Goal: Information Seeking & Learning: Learn about a topic

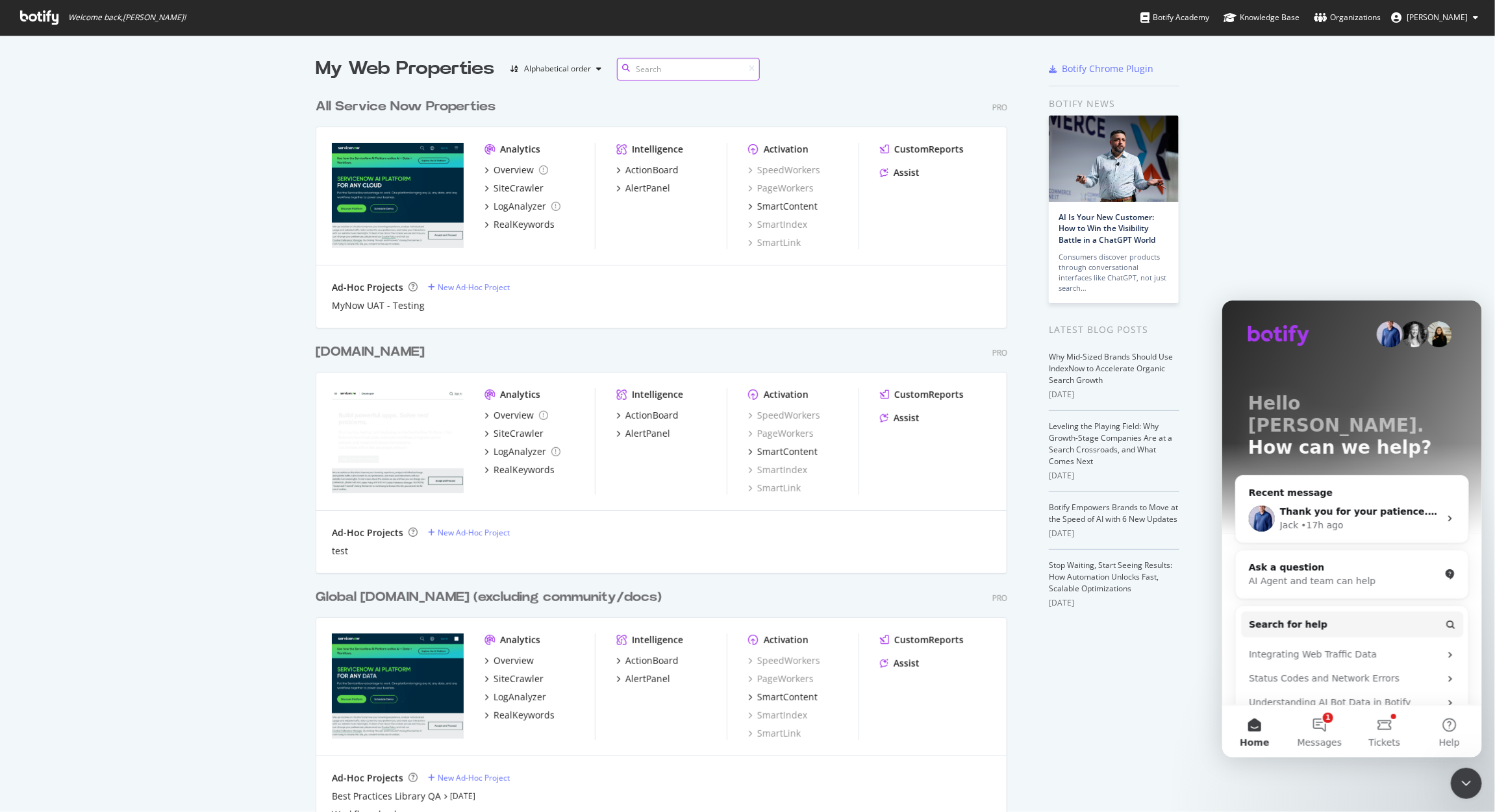
scroll to position [800, 1471]
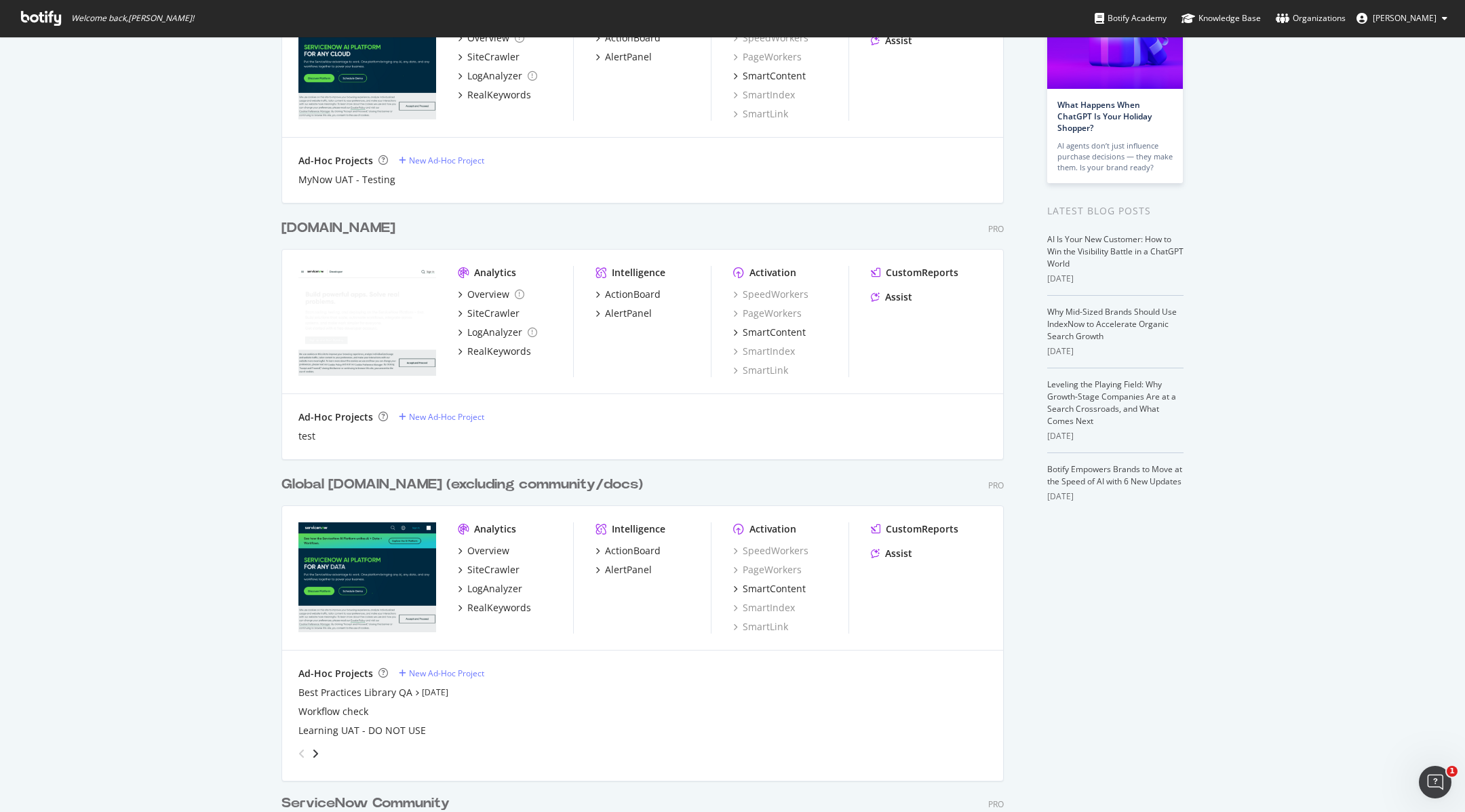
scroll to position [208, 0]
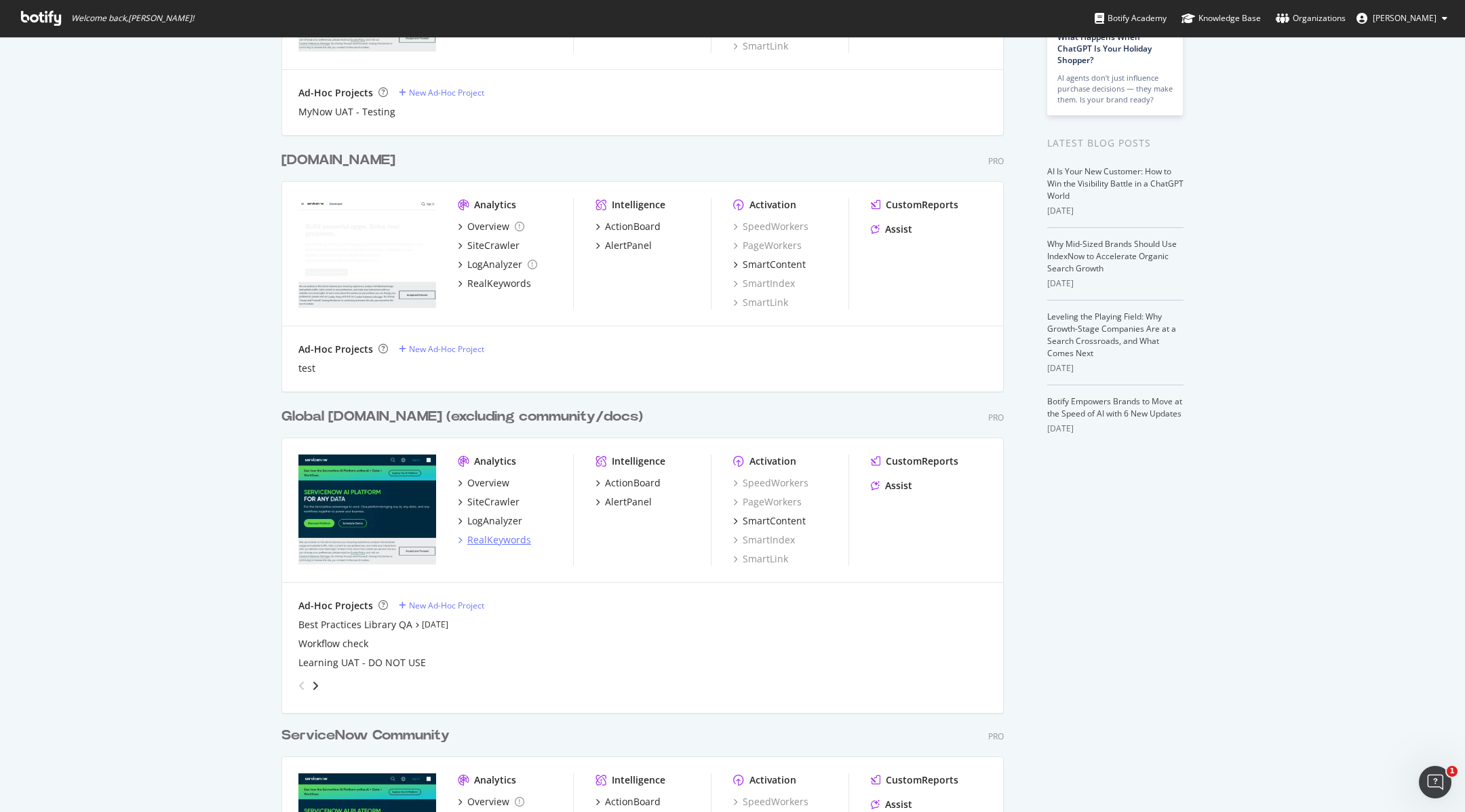
click at [488, 539] on div "RealKeywords" at bounding box center [499, 540] width 64 height 14
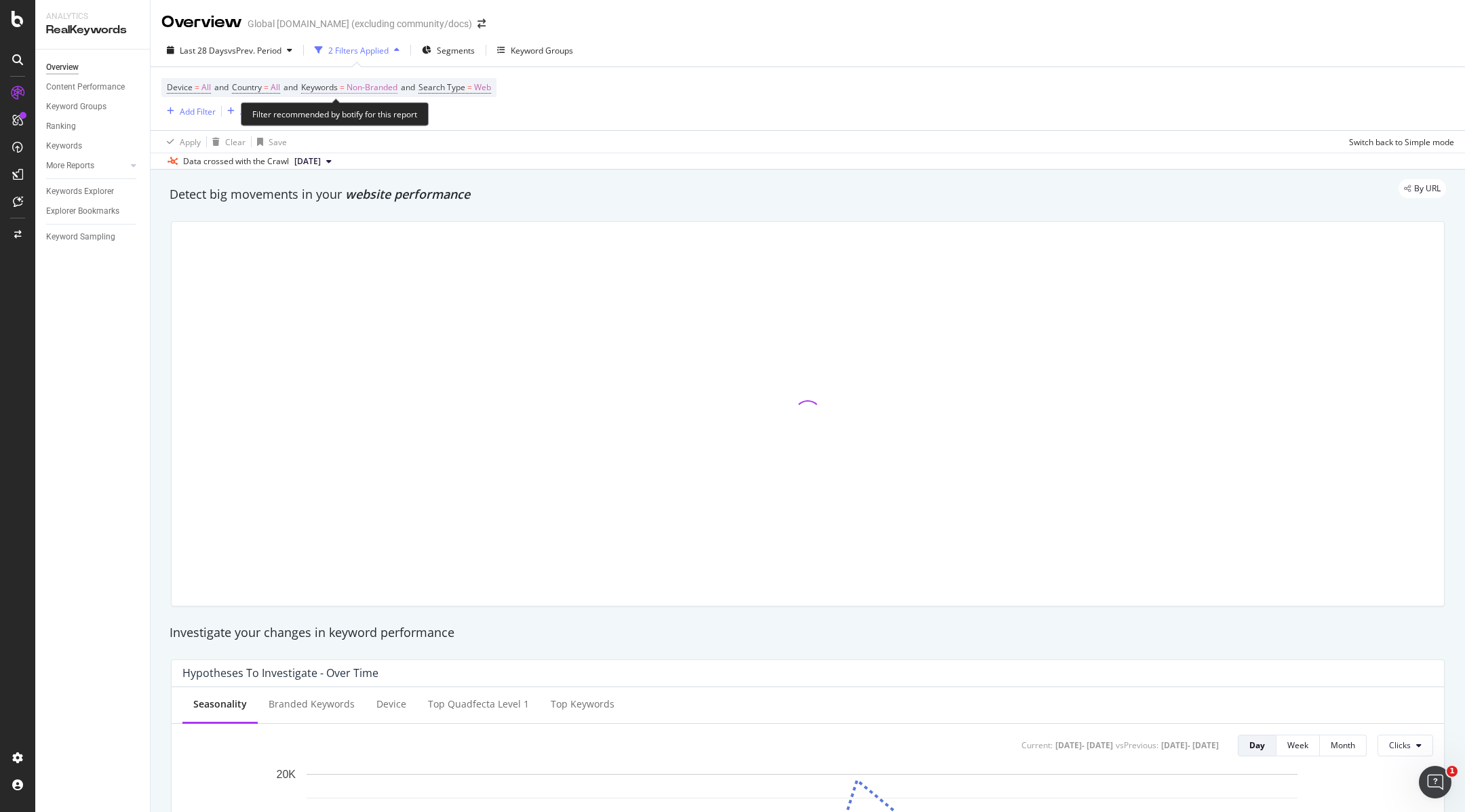
click at [354, 91] on span "Keywords = Non-Branded" at bounding box center [349, 88] width 97 height 13
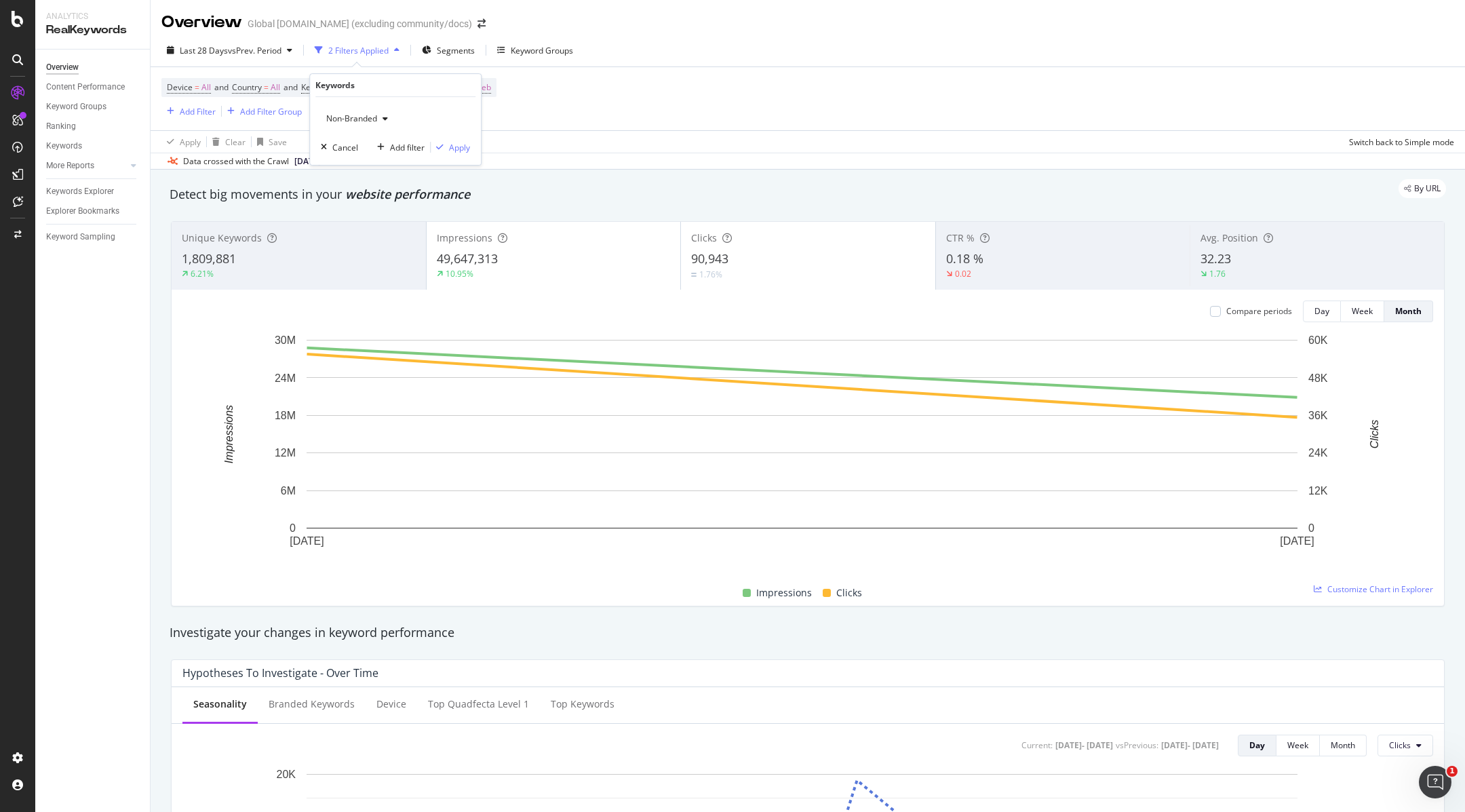
click at [377, 123] on div "Non-Branded" at bounding box center [357, 118] width 72 height 21
click at [354, 223] on span "All" at bounding box center [402, 224] width 138 height 13
click at [455, 151] on div "Apply" at bounding box center [459, 147] width 21 height 12
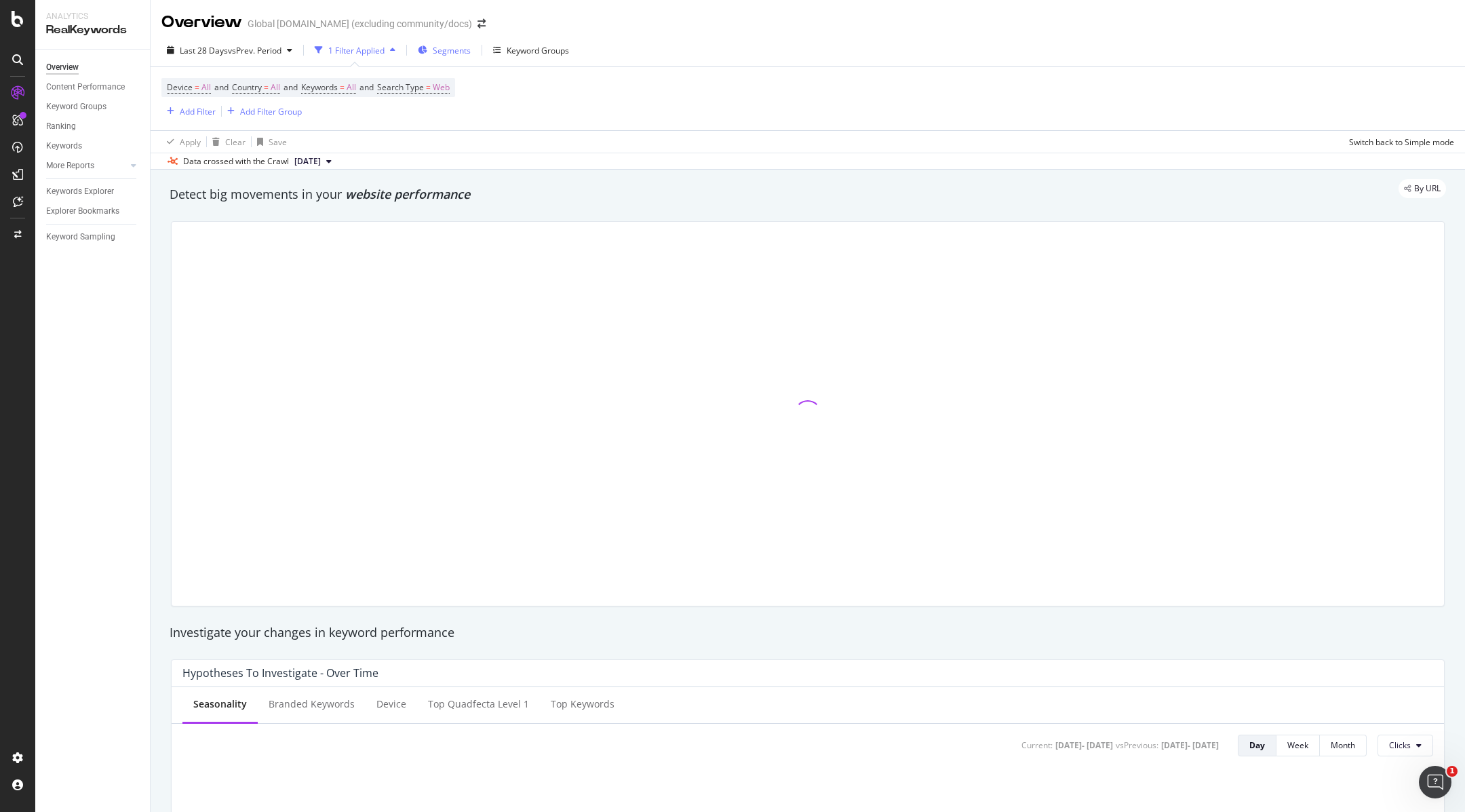
click at [449, 51] on span "Segments" at bounding box center [452, 51] width 38 height 12
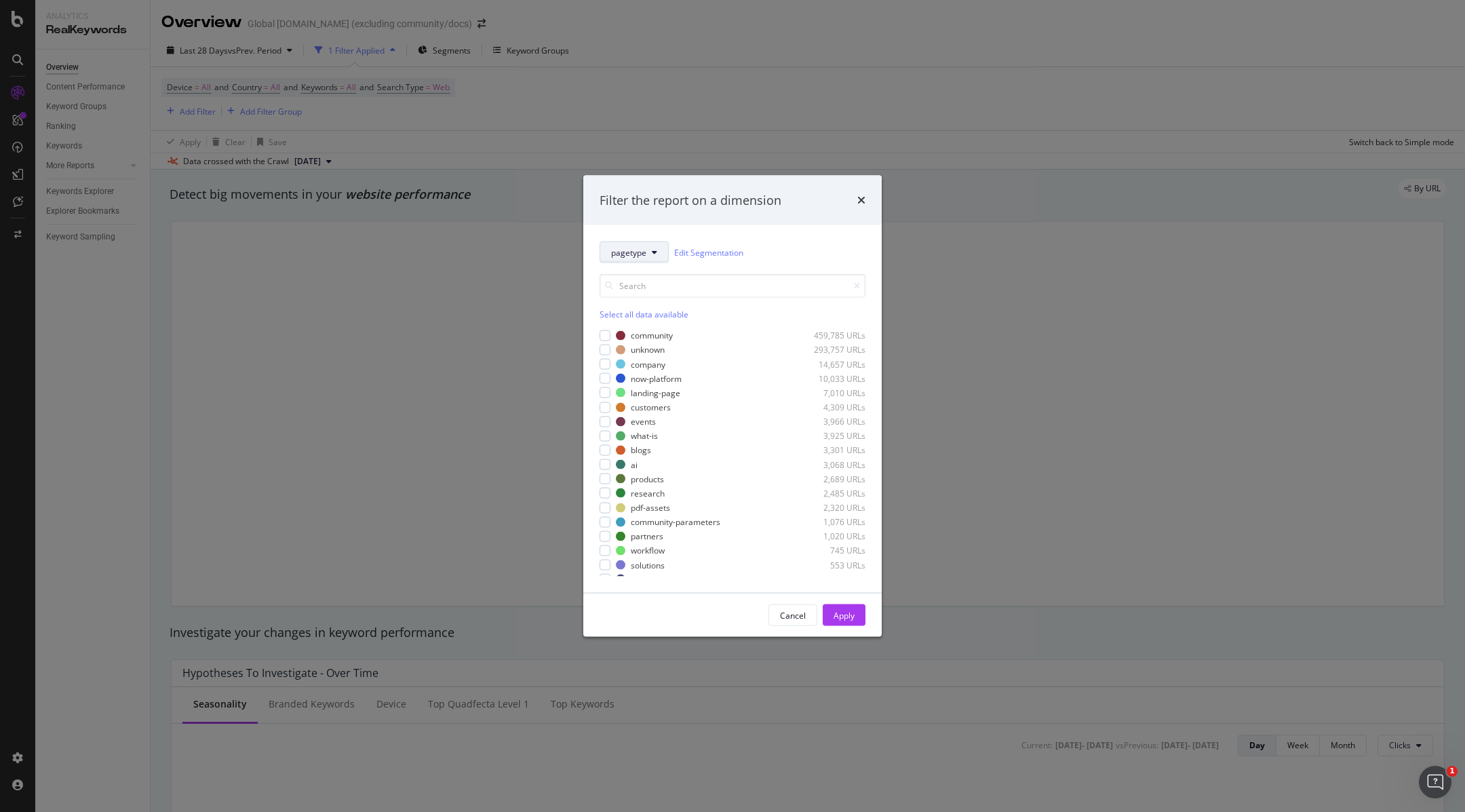
drag, startPoint x: 595, startPoint y: 253, endPoint x: 623, endPoint y: 254, distance: 28.0
click at [597, 253] on div "pagetype Edit Segmentation Select all data available community 459,785 URLs unk…" at bounding box center [732, 409] width 298 height 368
click at [623, 254] on span "pagetype" at bounding box center [629, 251] width 35 height 12
click at [647, 420] on span "persona" at bounding box center [655, 427] width 88 height 13
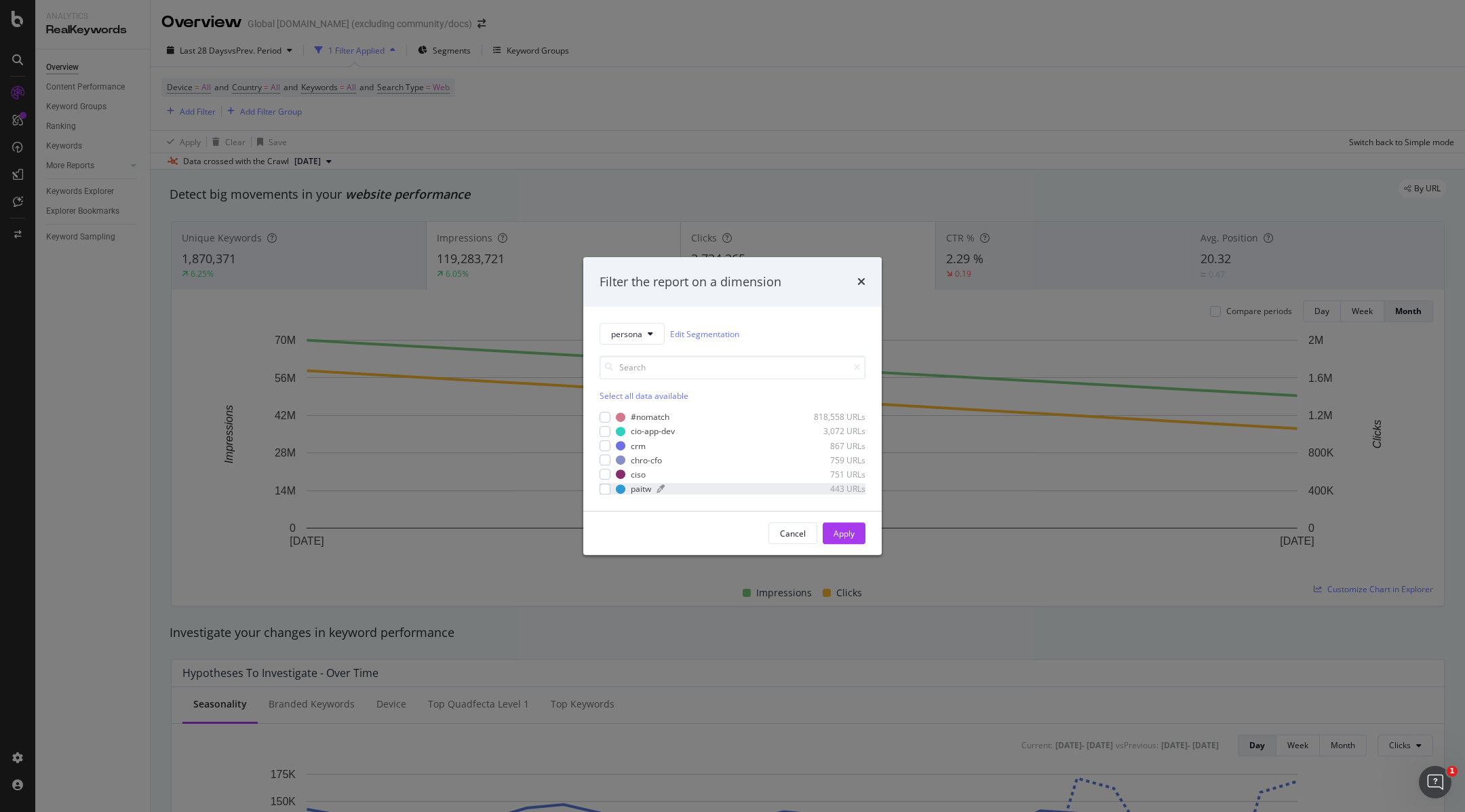
click at [642, 489] on div "paitw" at bounding box center [641, 488] width 21 height 12
click at [840, 542] on div "Apply" at bounding box center [844, 533] width 21 height 21
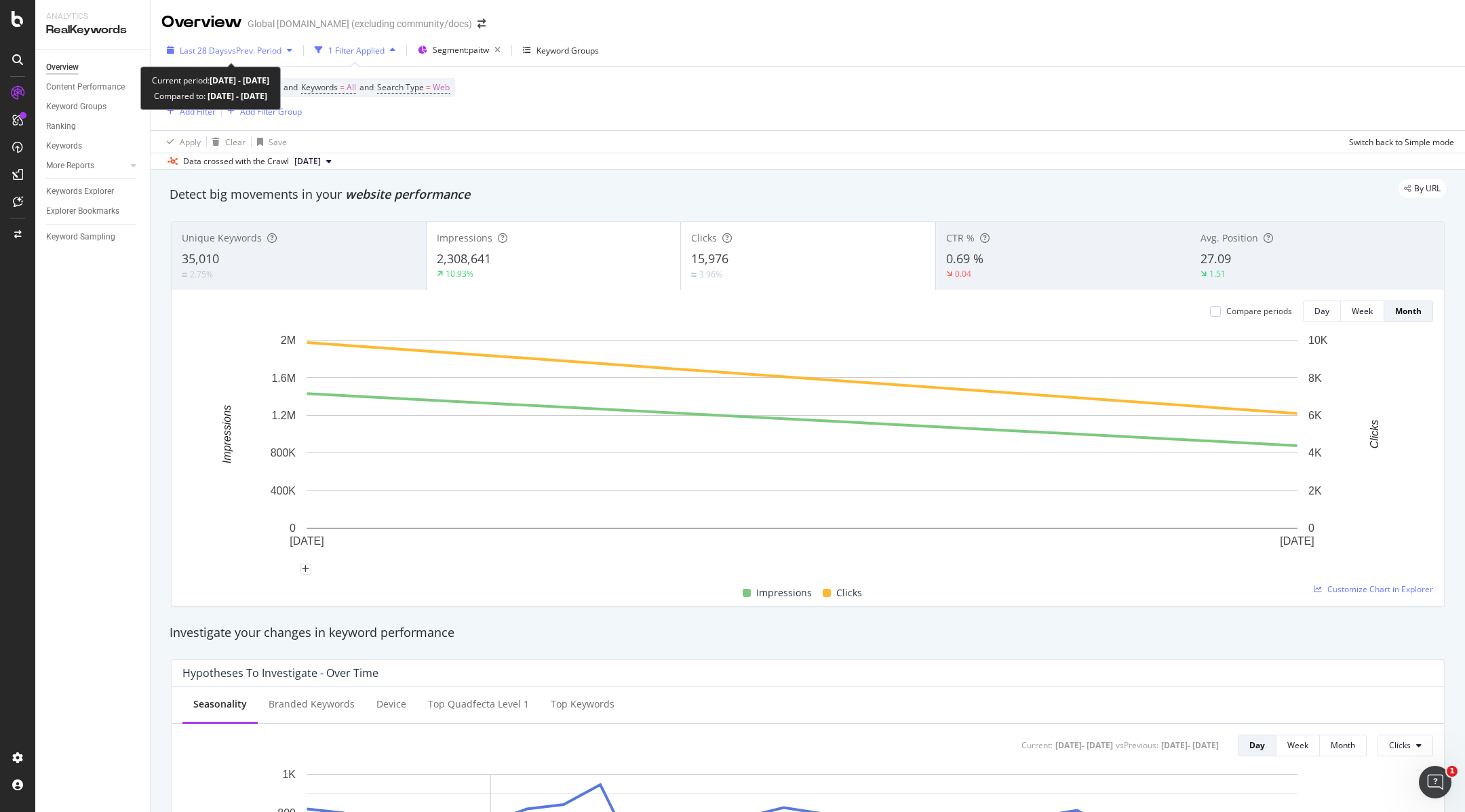
click at [240, 45] on span "vs Prev. Period" at bounding box center [254, 51] width 53 height 12
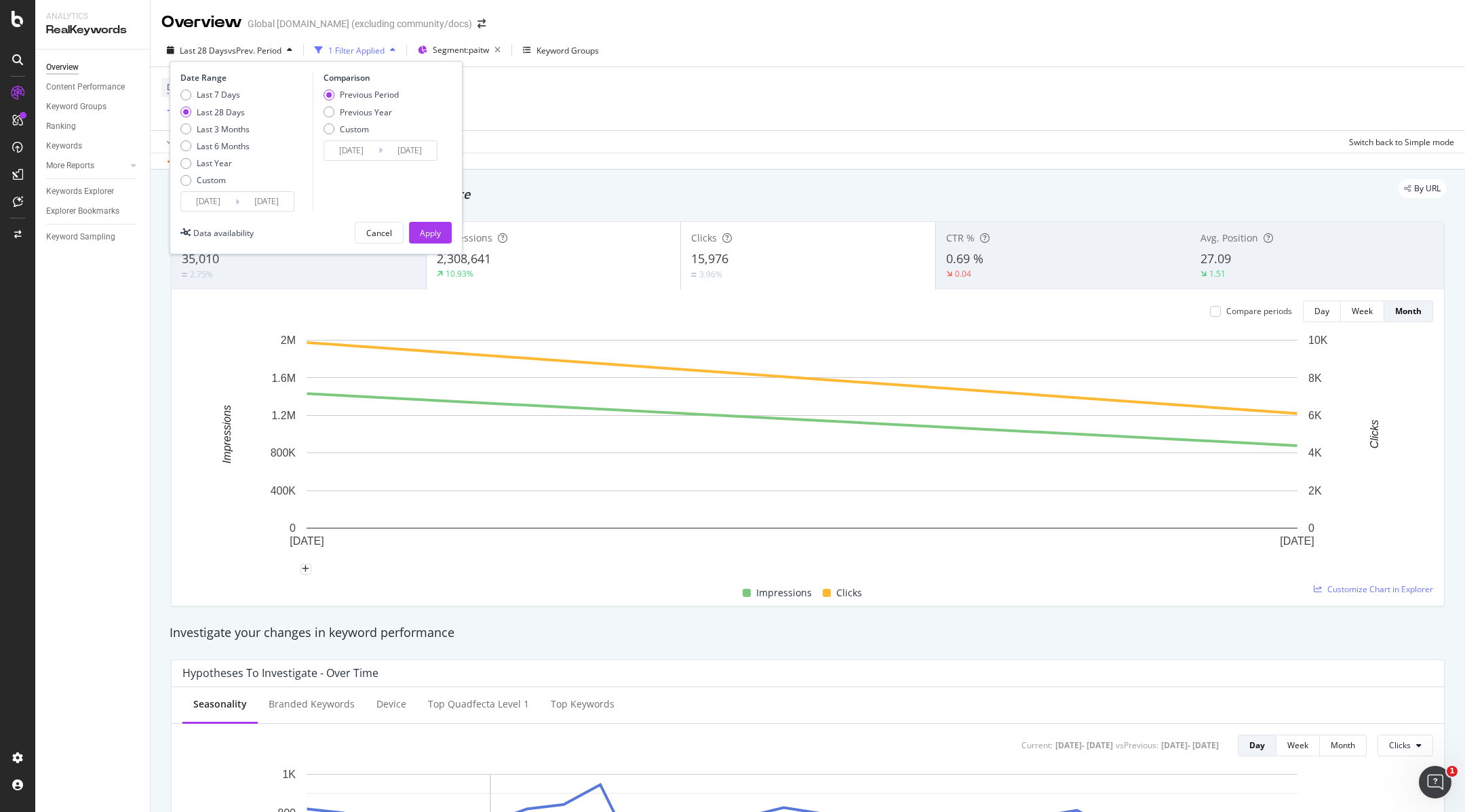
click at [207, 199] on input "2025/07/16" at bounding box center [208, 201] width 54 height 19
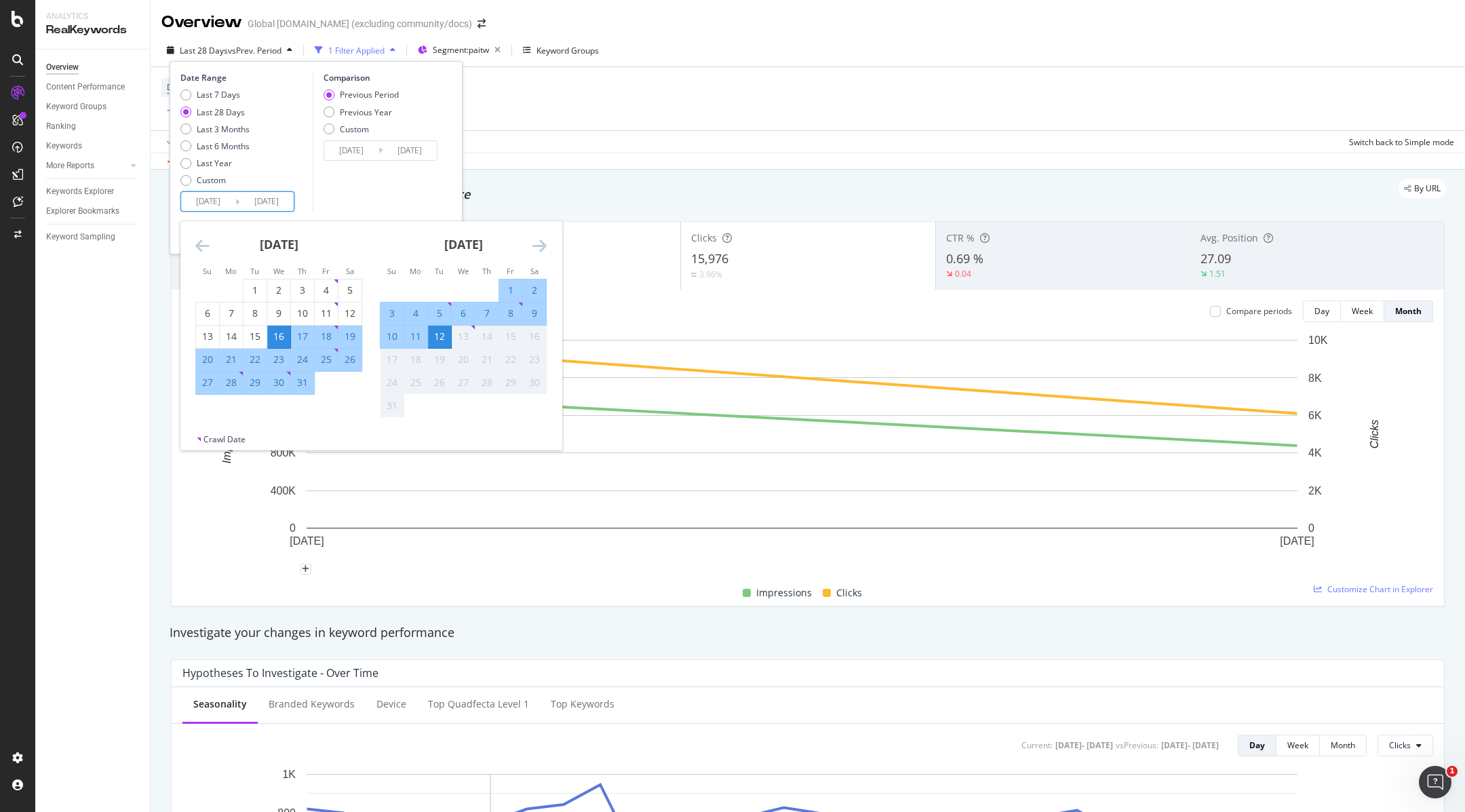
click at [199, 243] on icon "Move backward to switch to the previous month." at bounding box center [203, 246] width 14 height 16
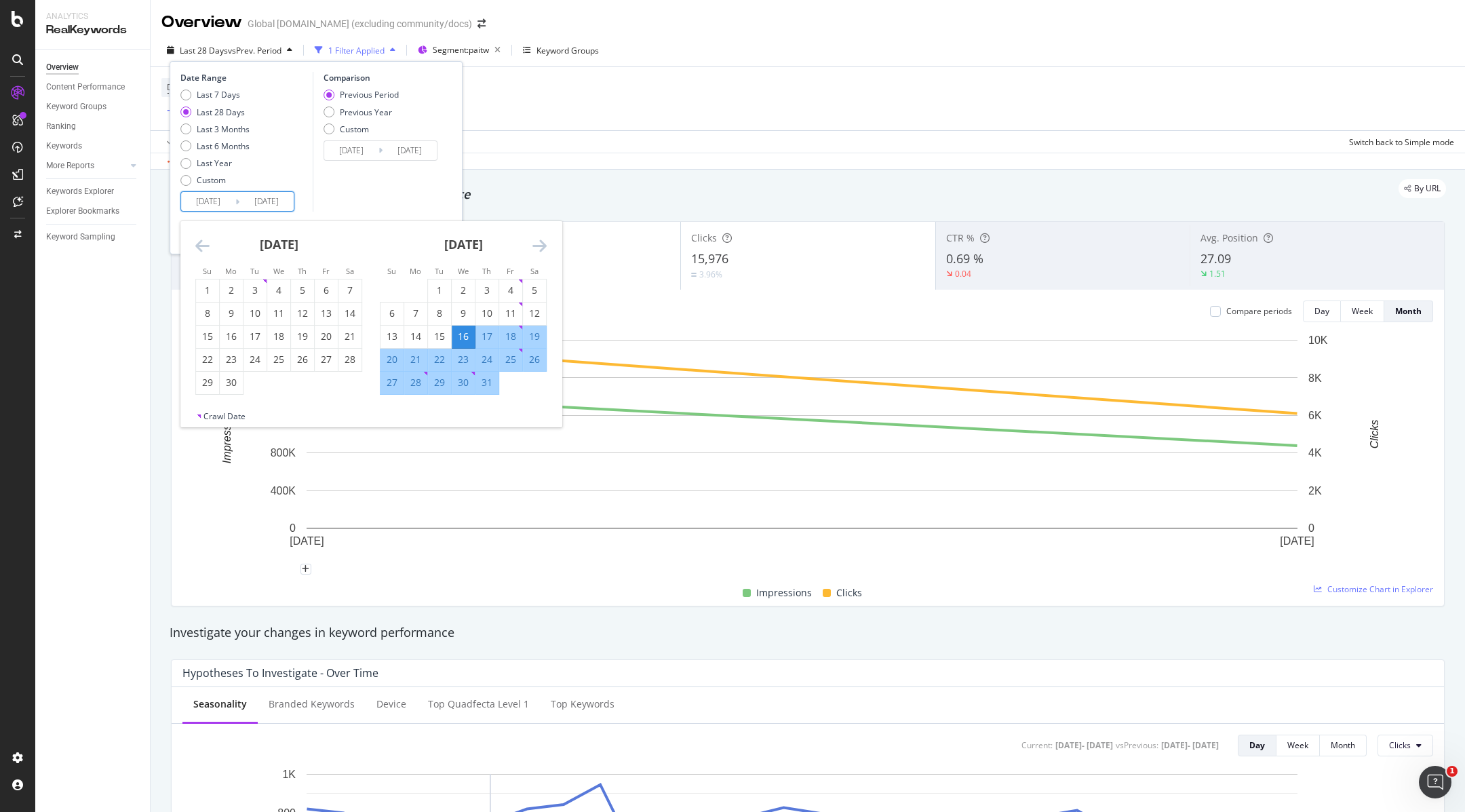
click at [199, 243] on icon "Move backward to switch to the previous month." at bounding box center [203, 246] width 14 height 16
click at [260, 287] on div "1" at bounding box center [255, 290] width 24 height 14
type input "2025/04/01"
type input "2024/11/18"
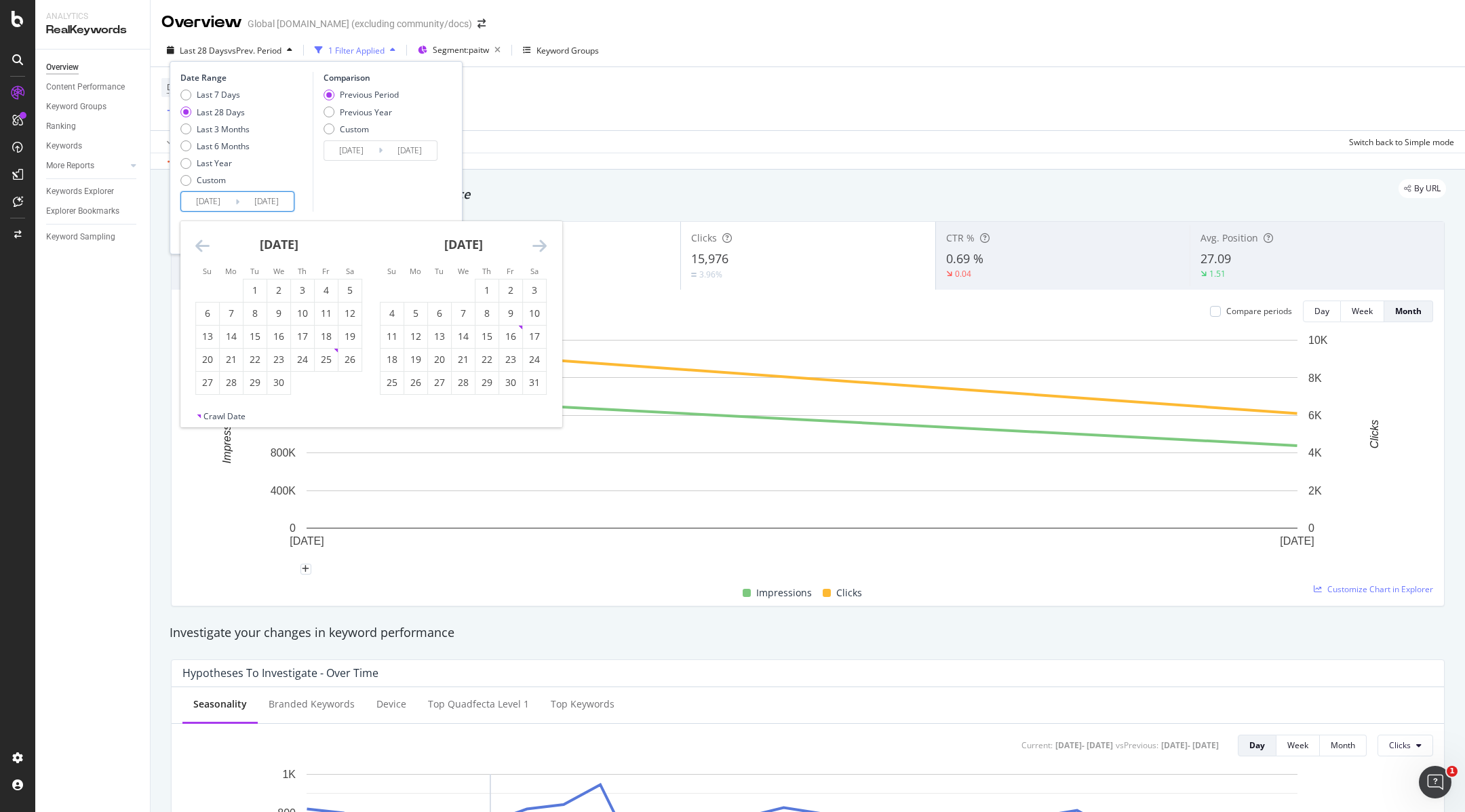
type input "2025/03/31"
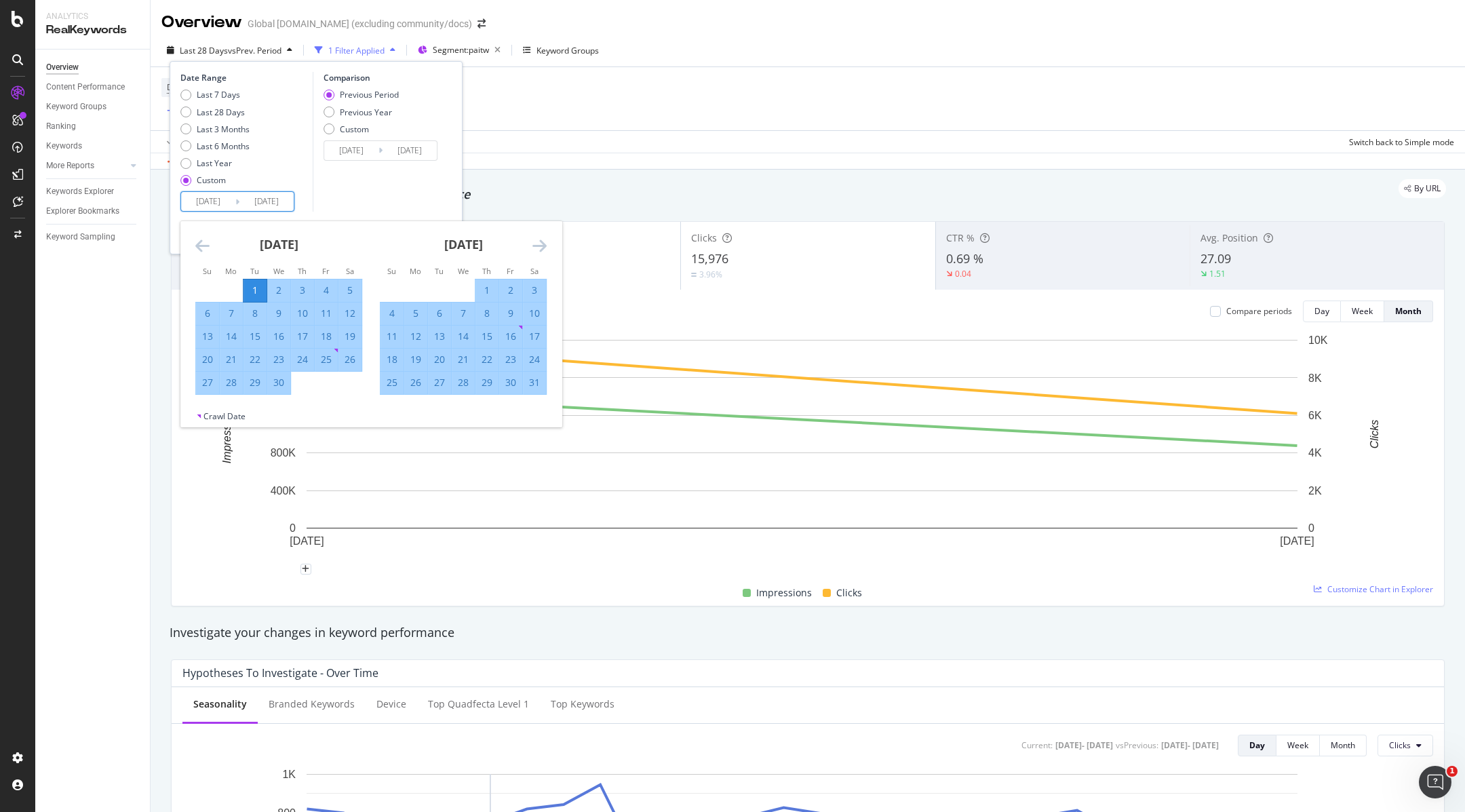
click at [541, 247] on icon "Move forward to switch to the next month." at bounding box center [540, 246] width 14 height 16
click at [419, 384] on div "30" at bounding box center [416, 382] width 24 height 14
type input "2025/06/30"
type input "2024/12/31"
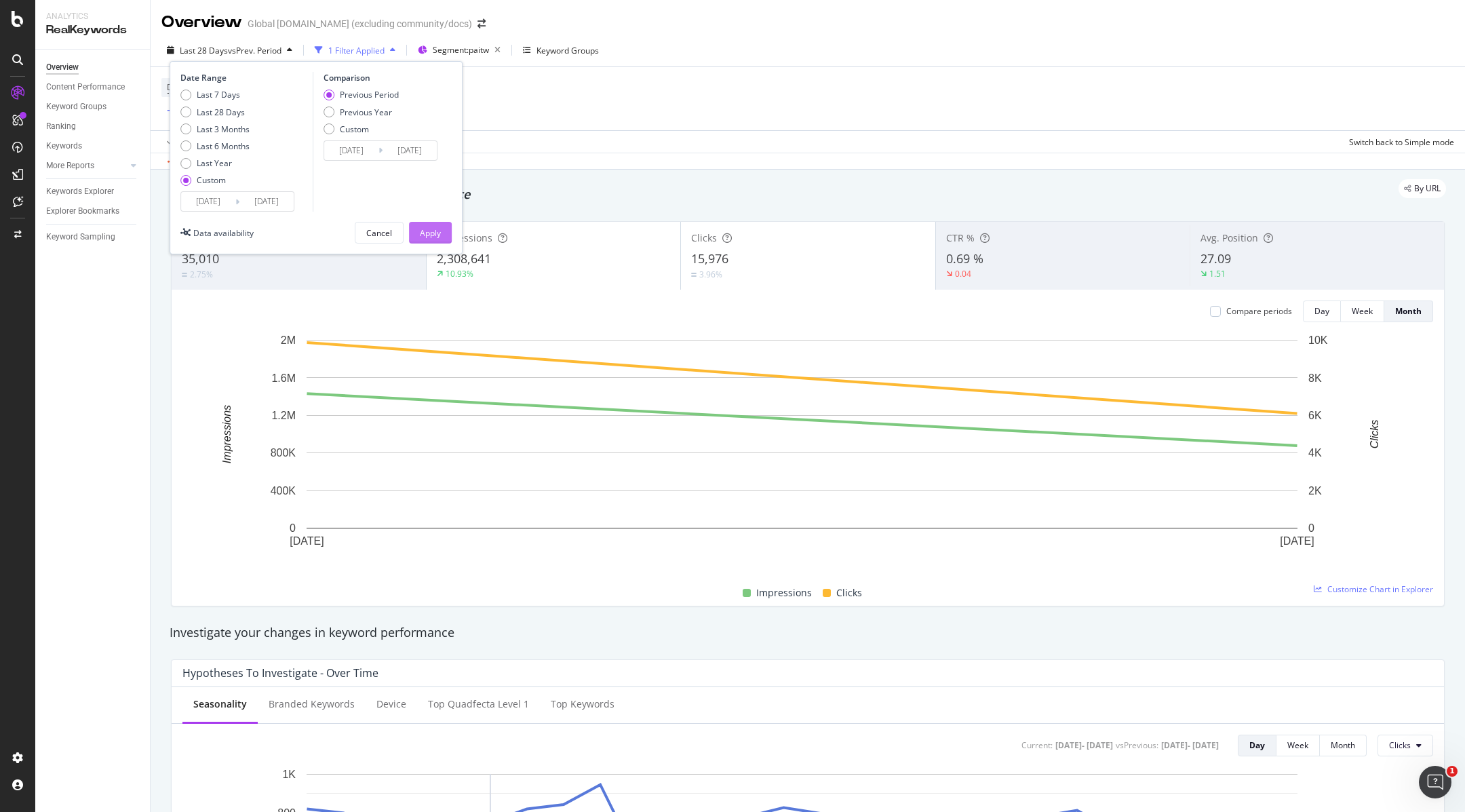
click at [432, 228] on div "Apply" at bounding box center [430, 232] width 21 height 12
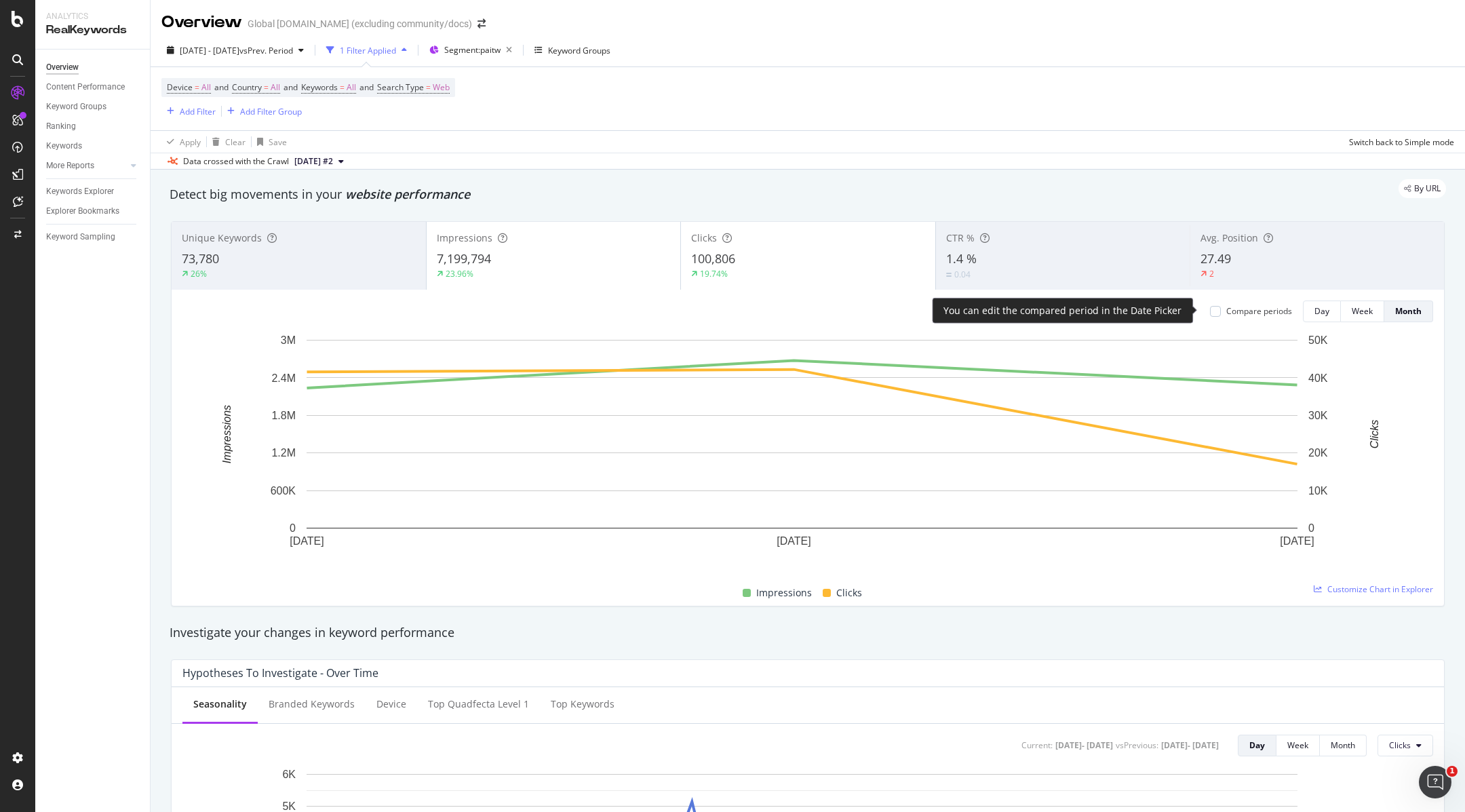
click at [1241, 309] on div "Compare periods" at bounding box center [1259, 311] width 66 height 12
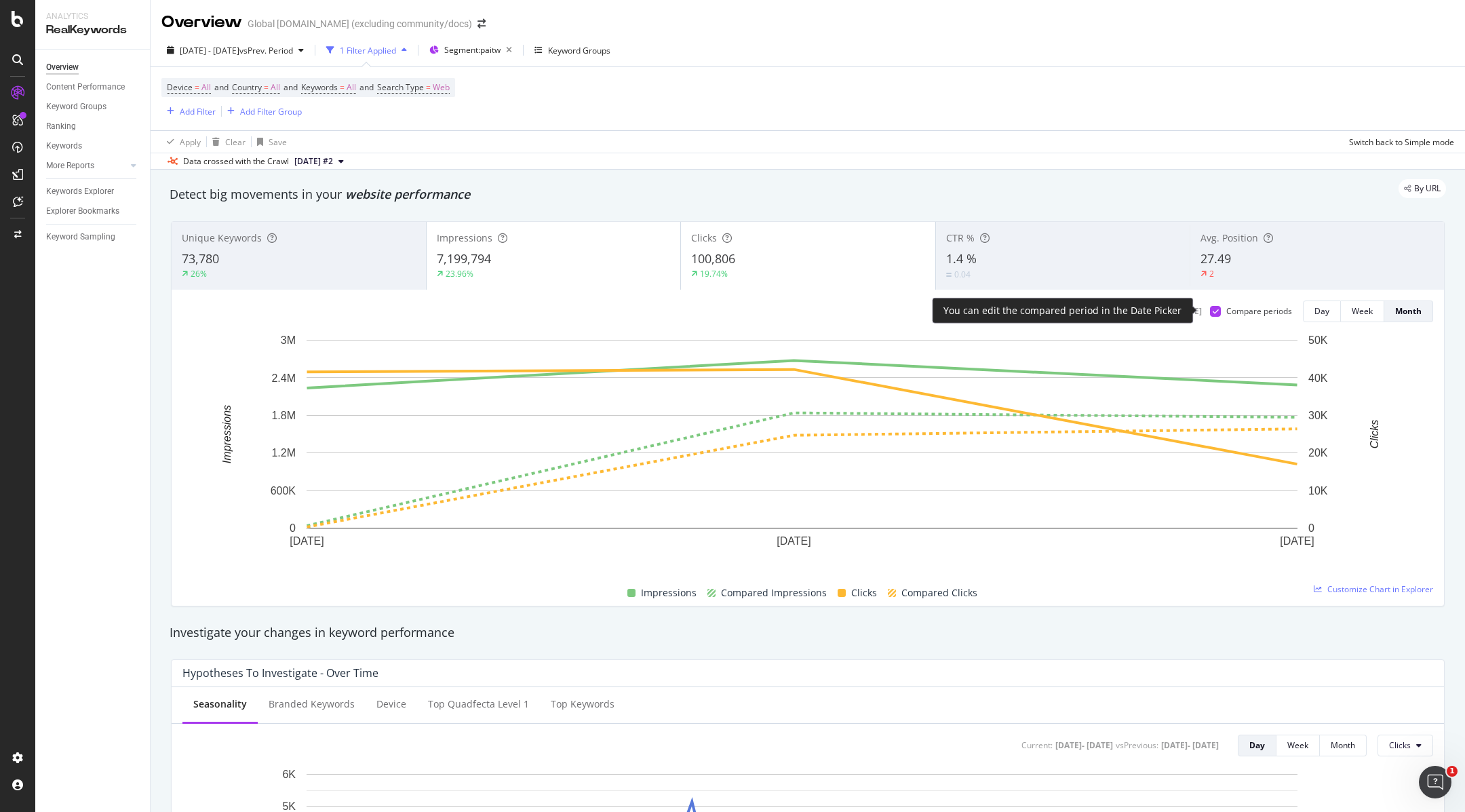
click at [1240, 308] on div "Compare periods" at bounding box center [1259, 311] width 66 height 12
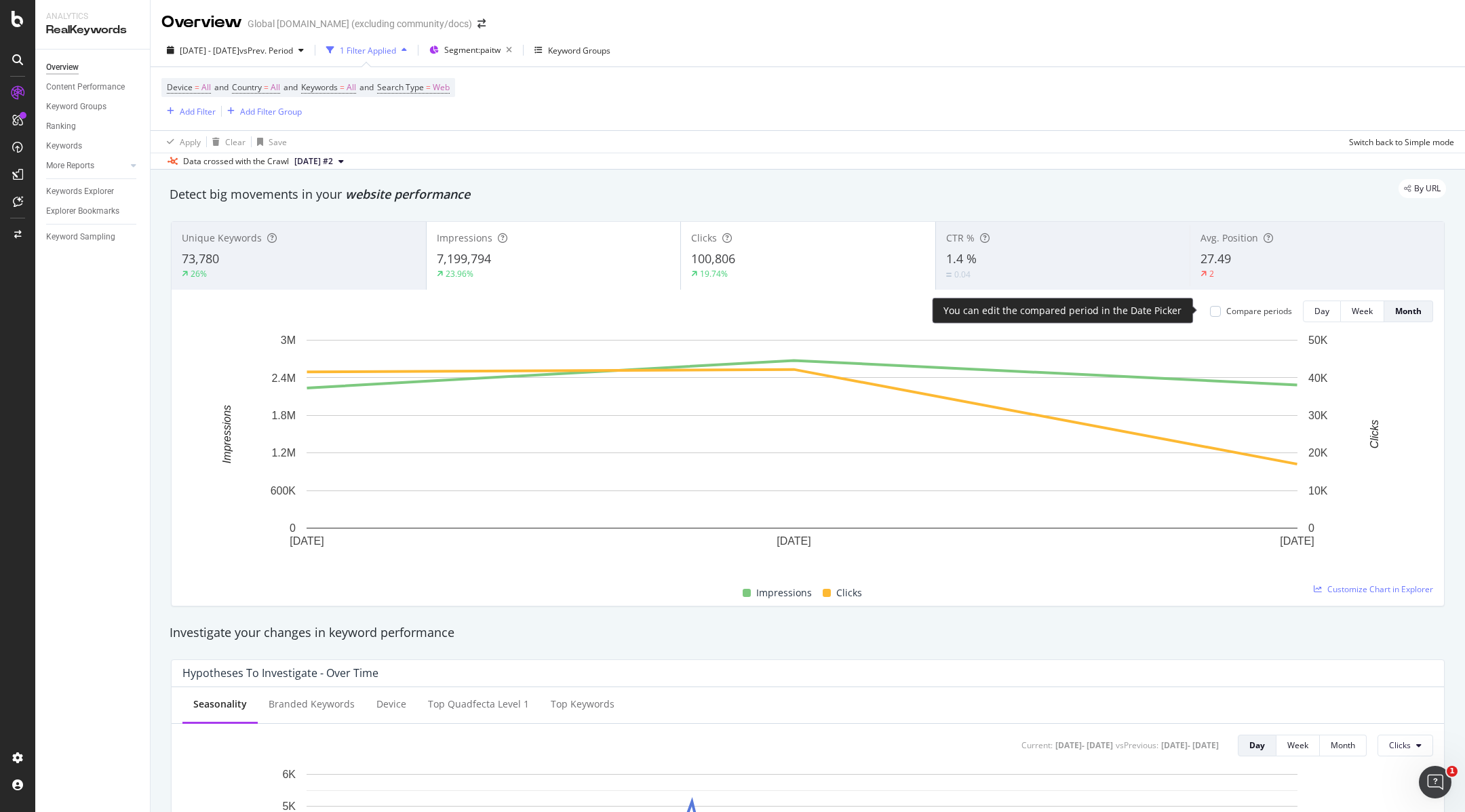
click at [1240, 308] on div "Compare periods" at bounding box center [1259, 311] width 66 height 12
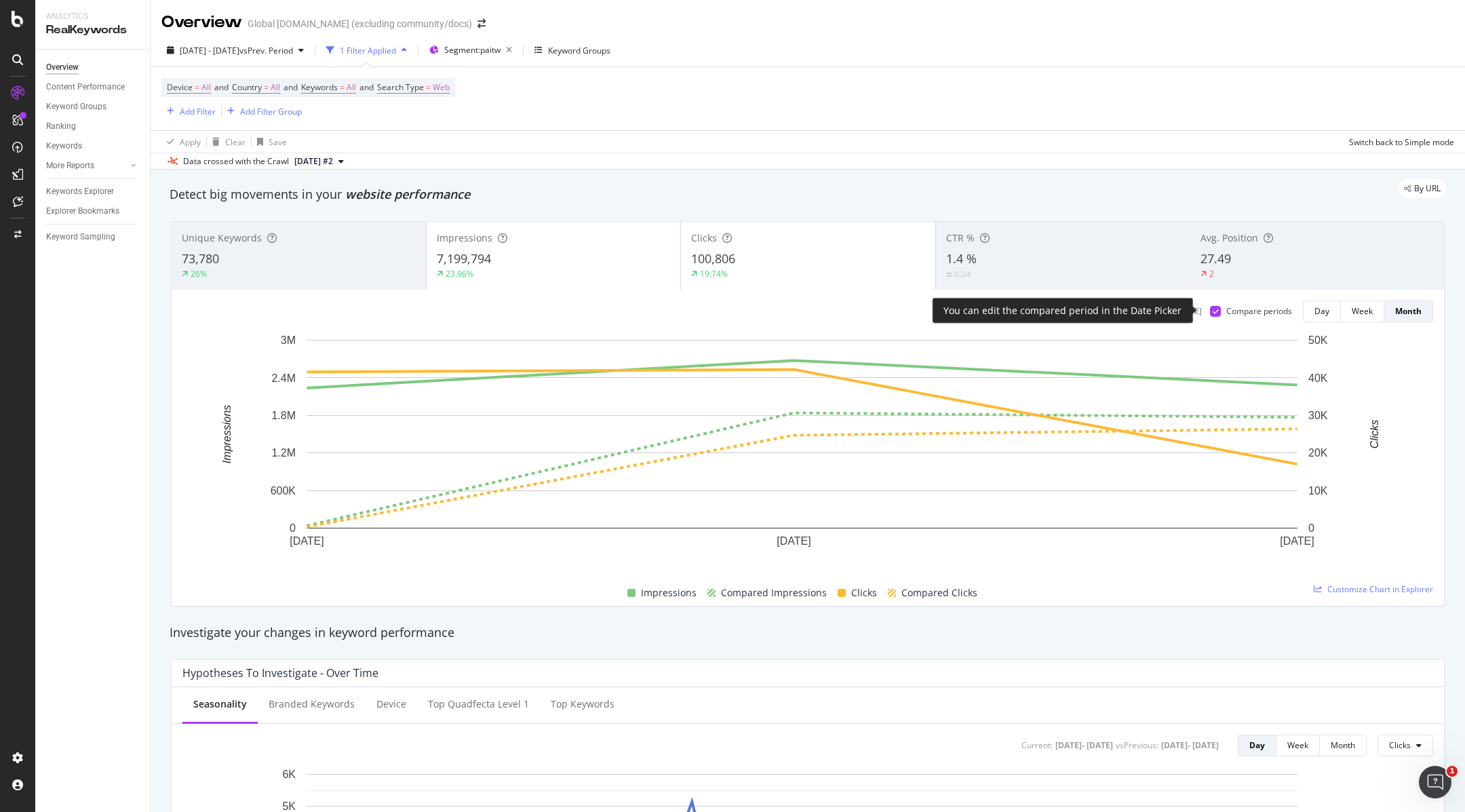
click at [1240, 308] on div "Compare periods" at bounding box center [1259, 311] width 66 height 12
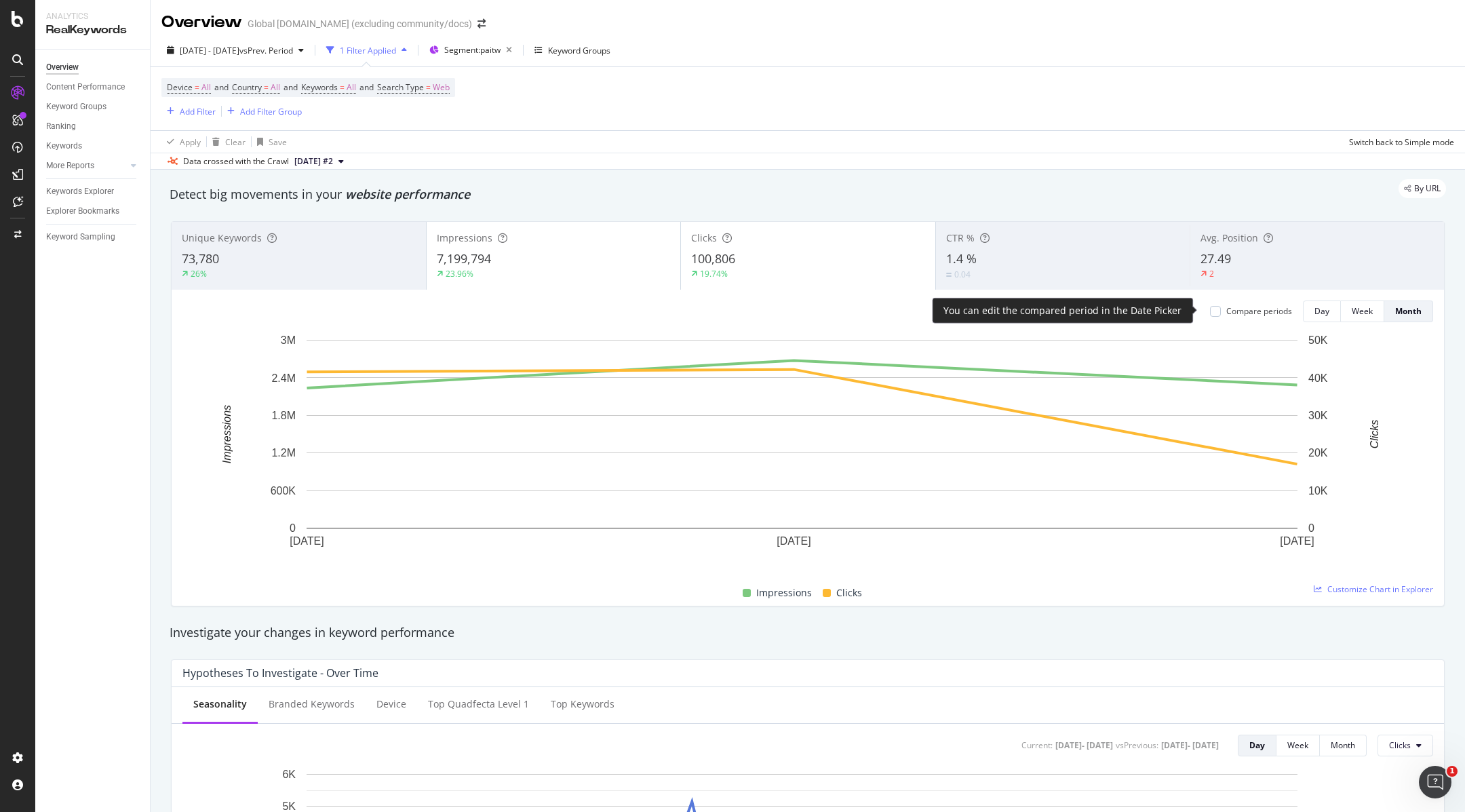
click at [1240, 308] on div "Compare periods" at bounding box center [1259, 311] width 66 height 12
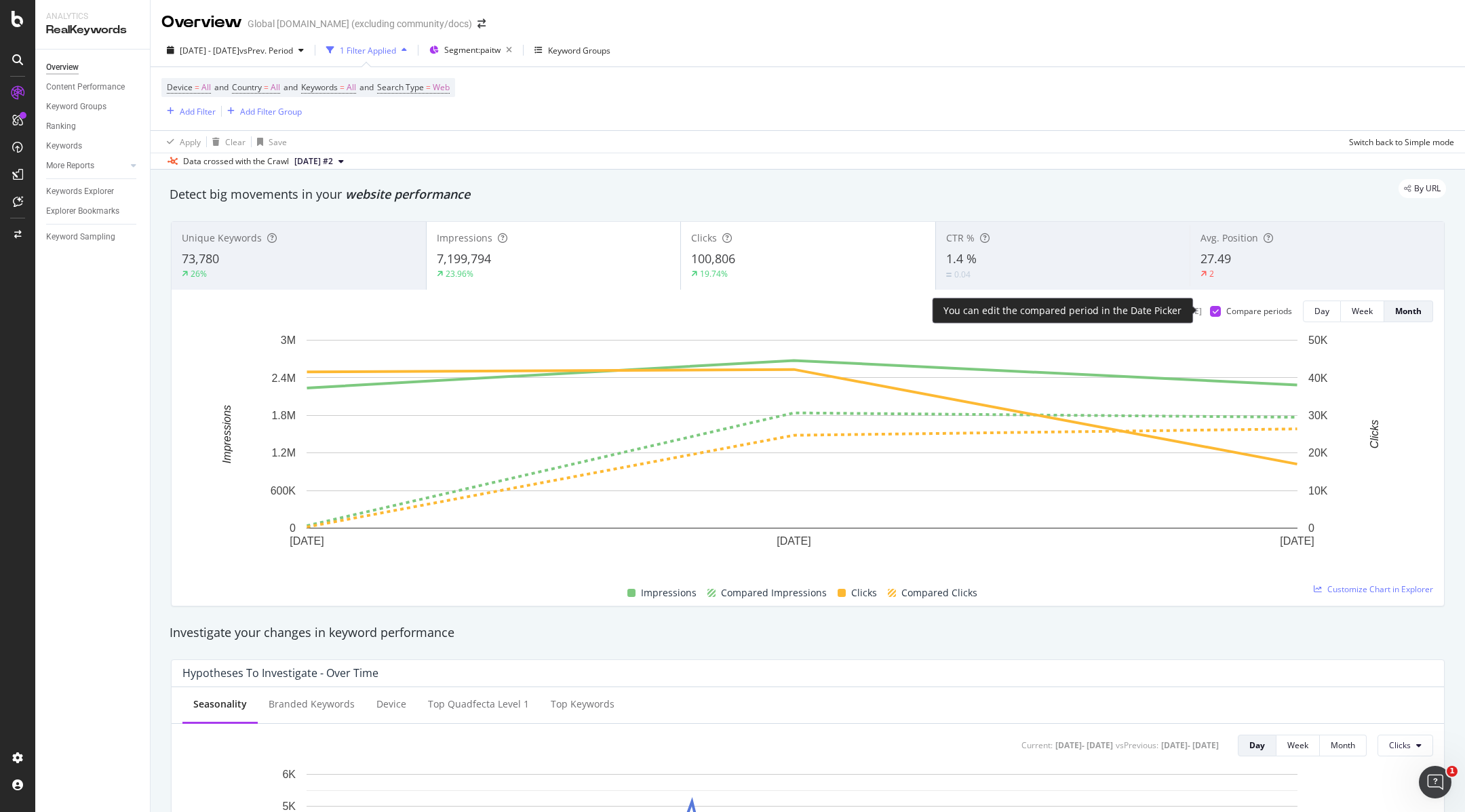
click at [1239, 308] on div "Compare periods" at bounding box center [1259, 311] width 66 height 12
